Goal: Navigation & Orientation: Understand site structure

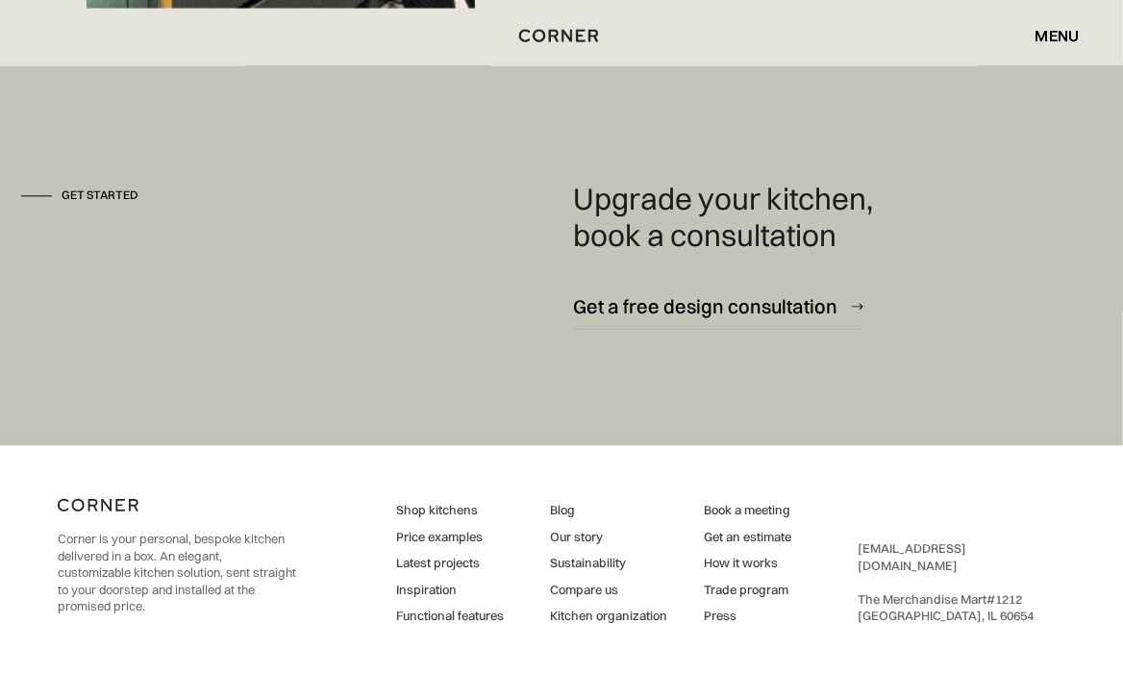
scroll to position [12115, 0]
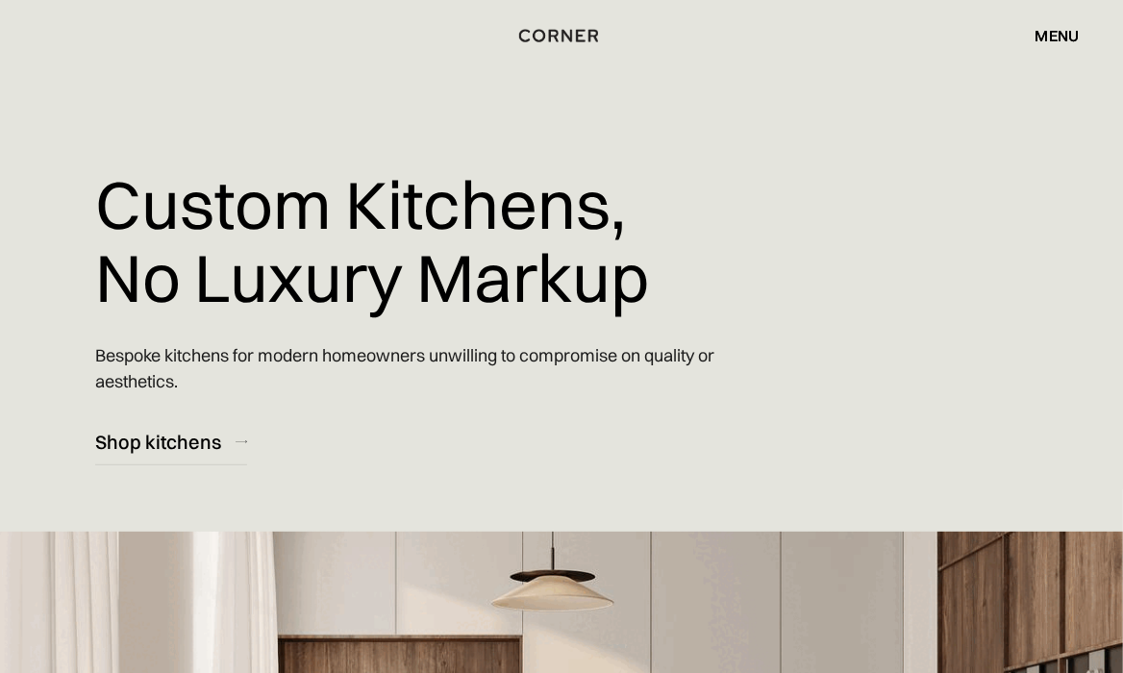
click at [1070, 19] on div "Shop Kitchens Shop Kitchens How it works How it works Projects Projects Inspira…" at bounding box center [561, 35] width 1123 height 71
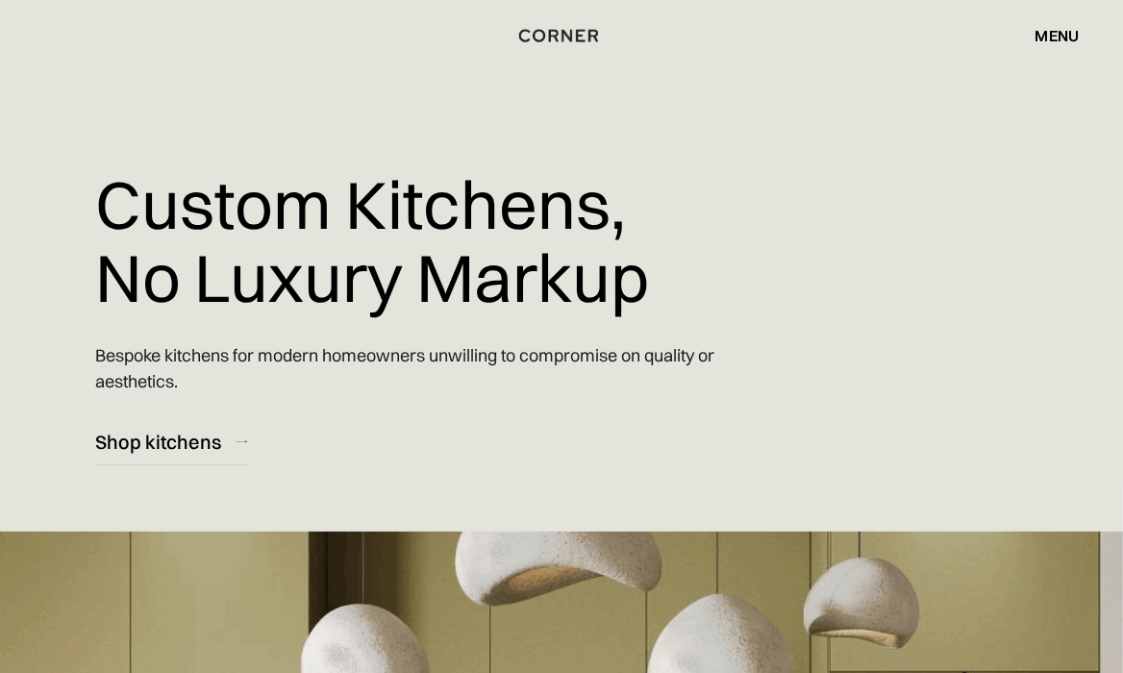
click at [1070, 23] on div "menu close" at bounding box center [1047, 35] width 63 height 33
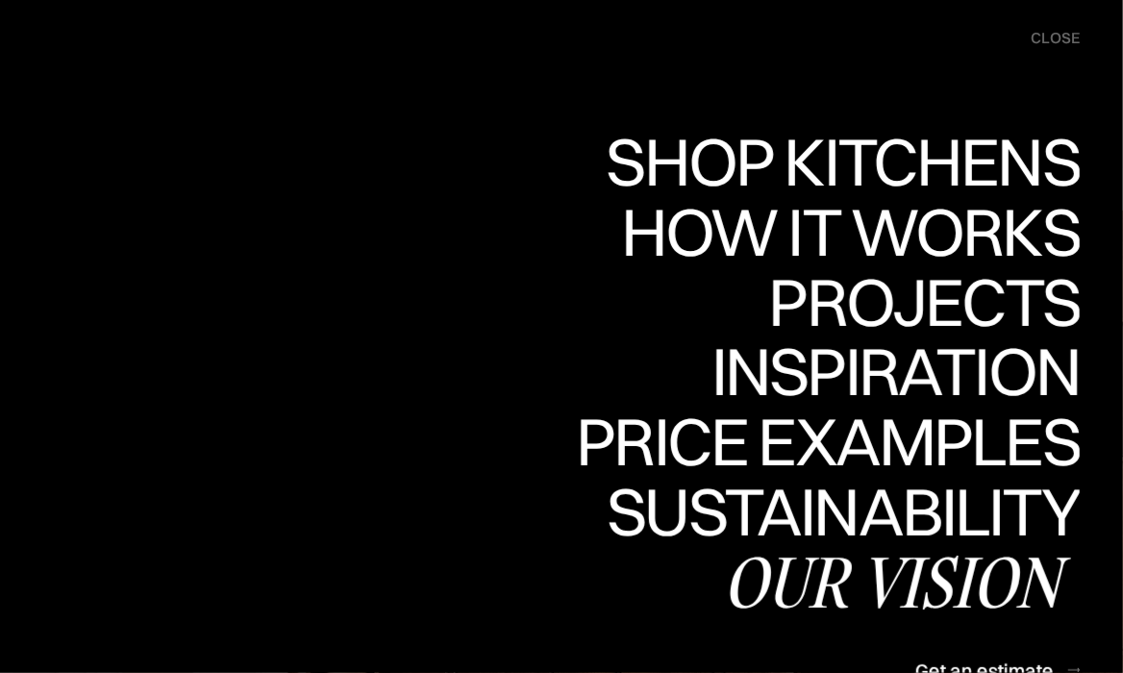
scroll to position [322, 0]
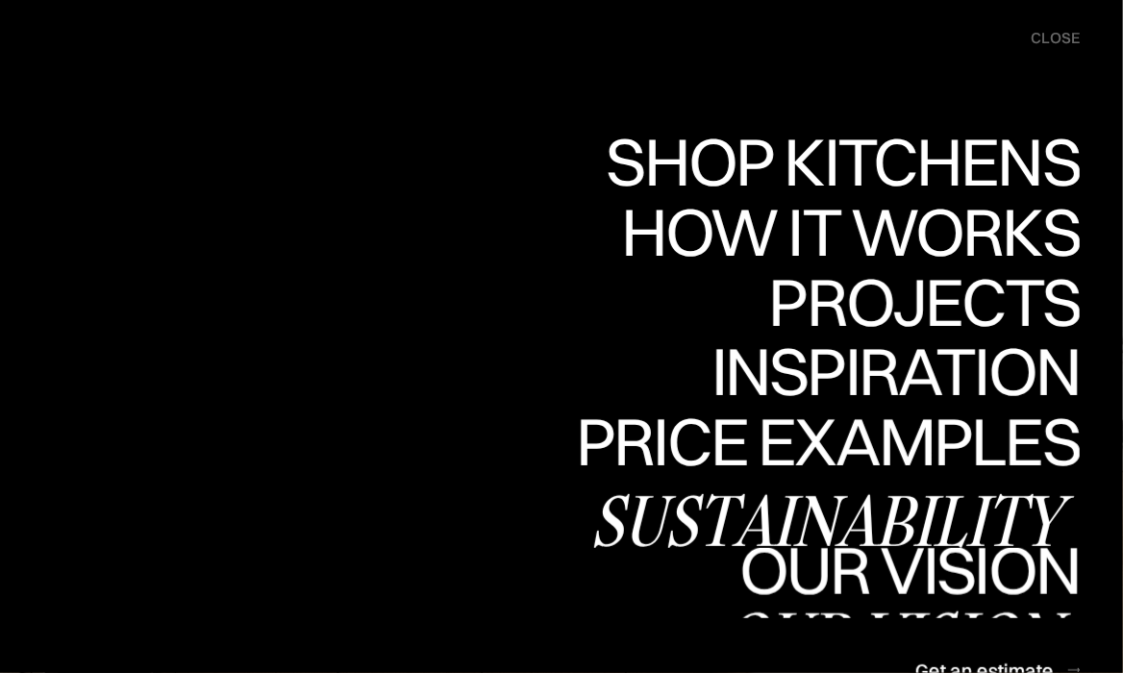
click at [983, 590] on link "Our vision Our vision" at bounding box center [901, 583] width 357 height 70
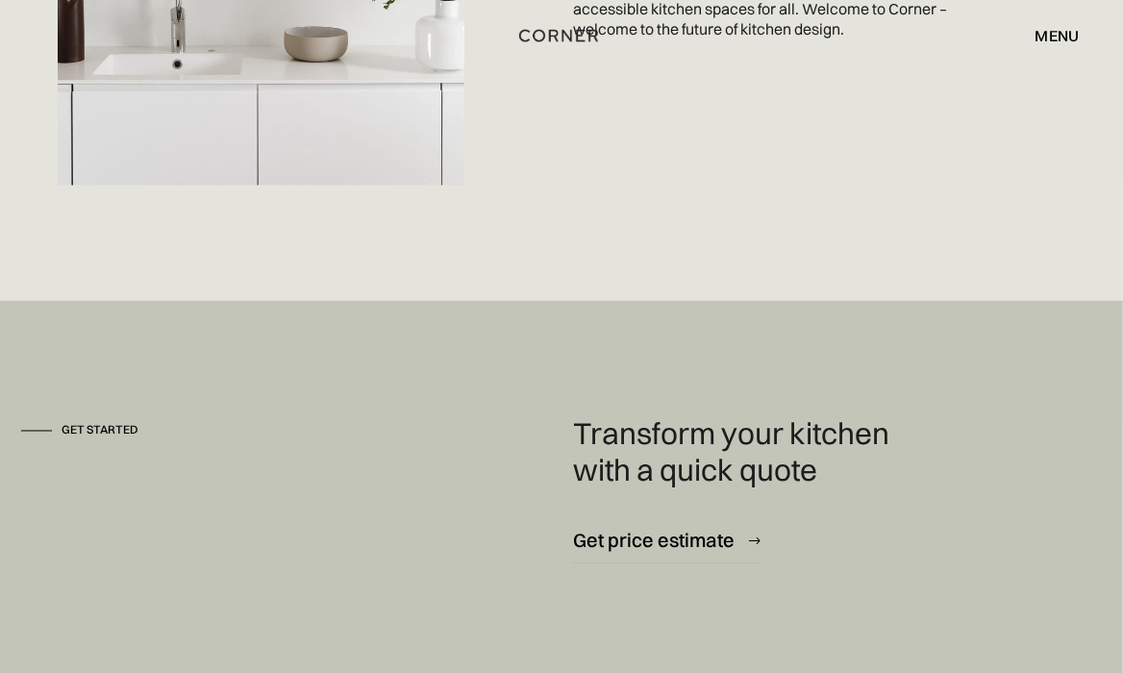
scroll to position [5012, 0]
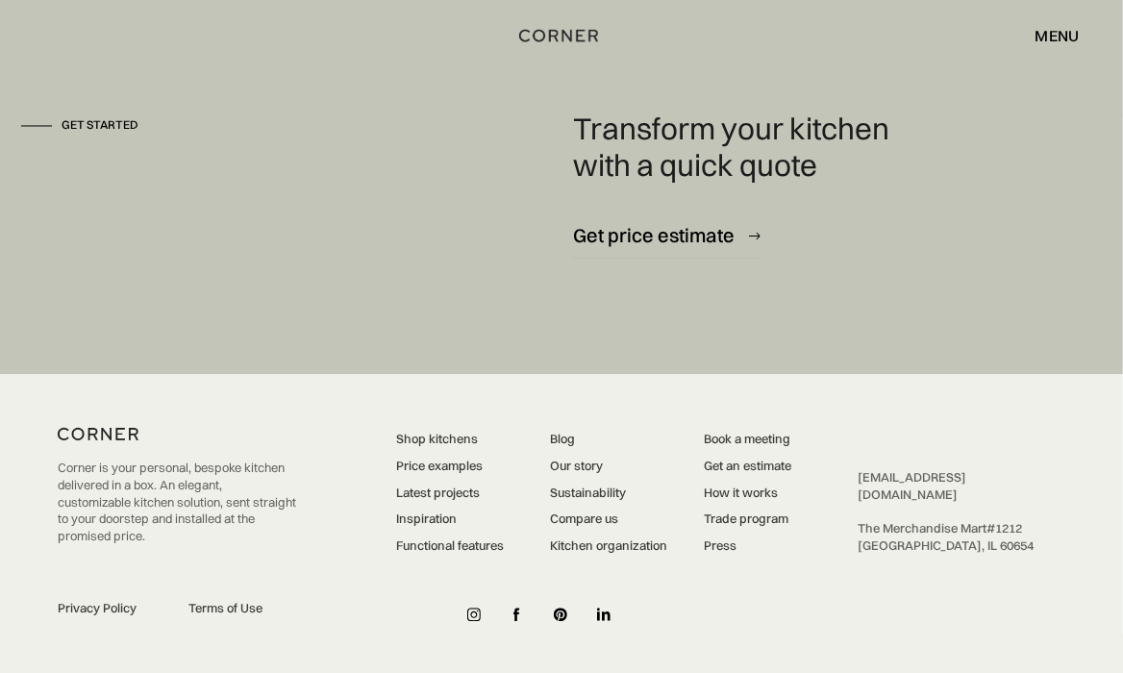
click at [760, 443] on link "Book a meeting" at bounding box center [747, 440] width 87 height 17
click at [732, 486] on link "How it works" at bounding box center [747, 494] width 87 height 17
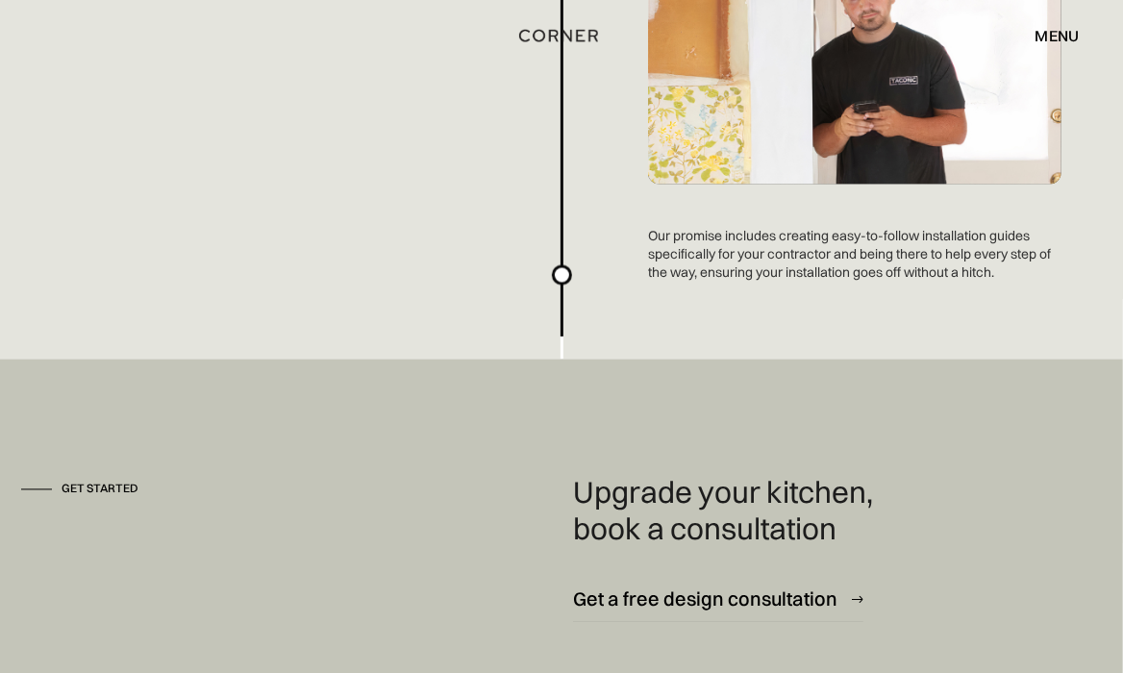
scroll to position [4841, 0]
